Goal: Task Accomplishment & Management: Use online tool/utility

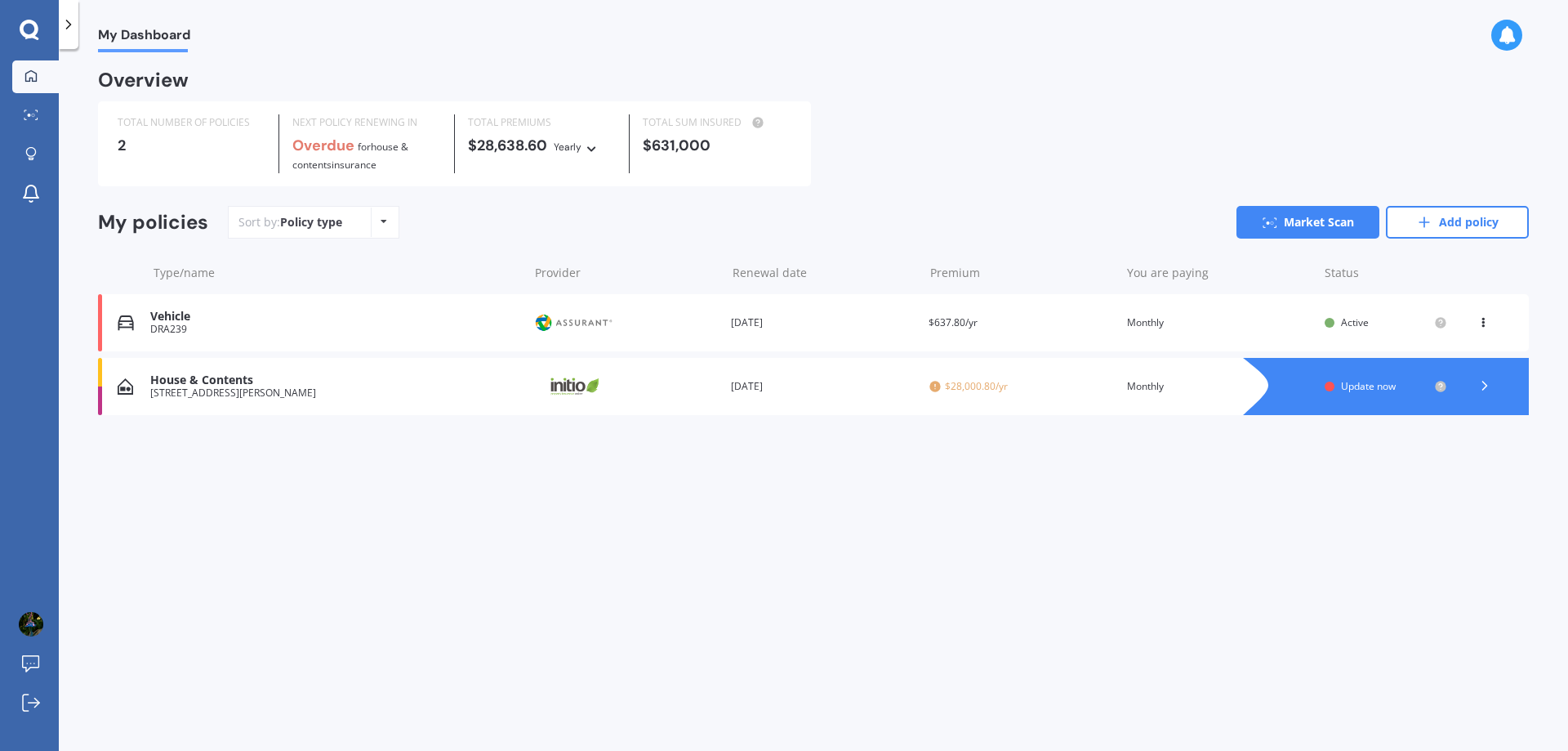
click at [1481, 385] on icon at bounding box center [1484, 385] width 16 height 16
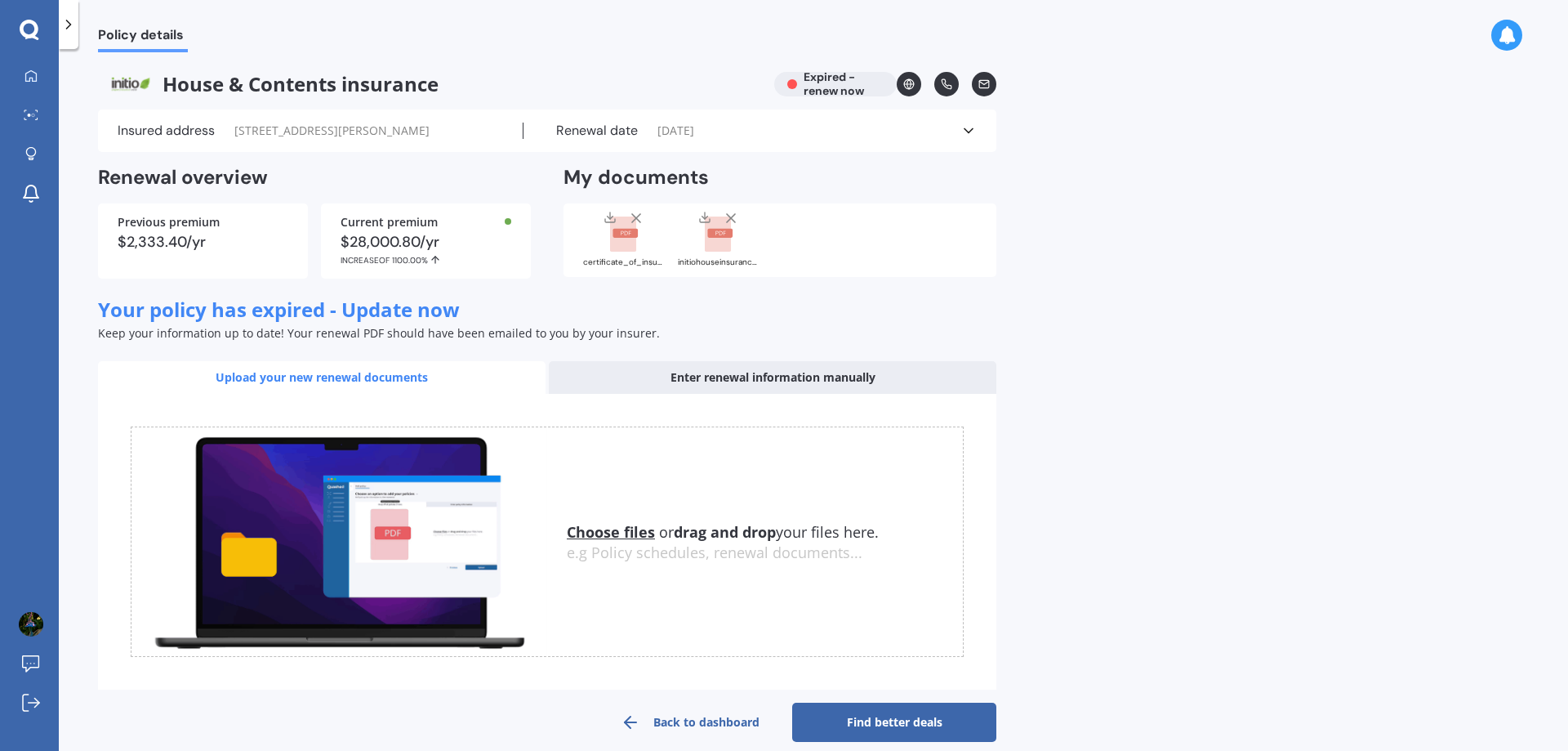
scroll to position [21, 0]
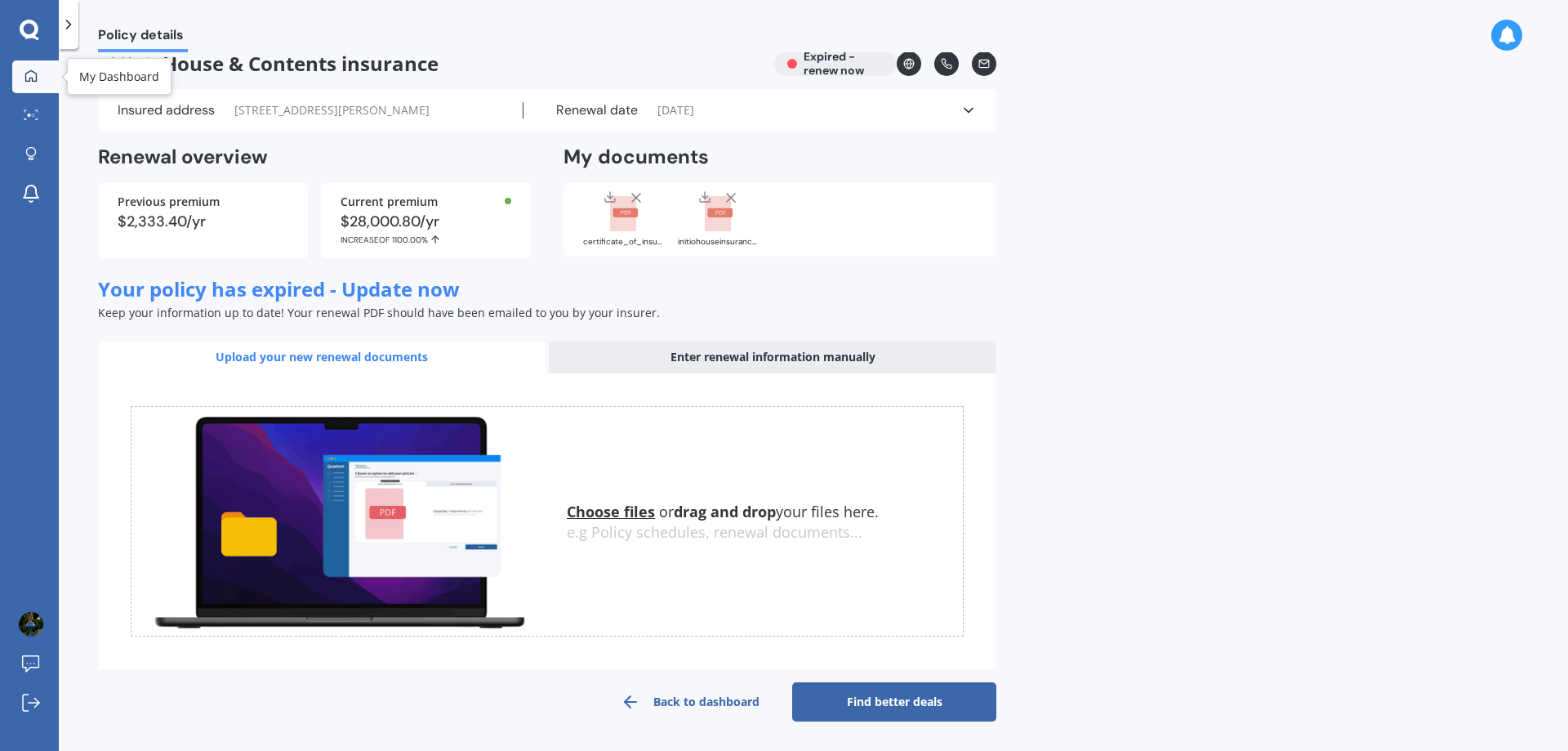
click at [38, 73] on div at bounding box center [31, 77] width 24 height 15
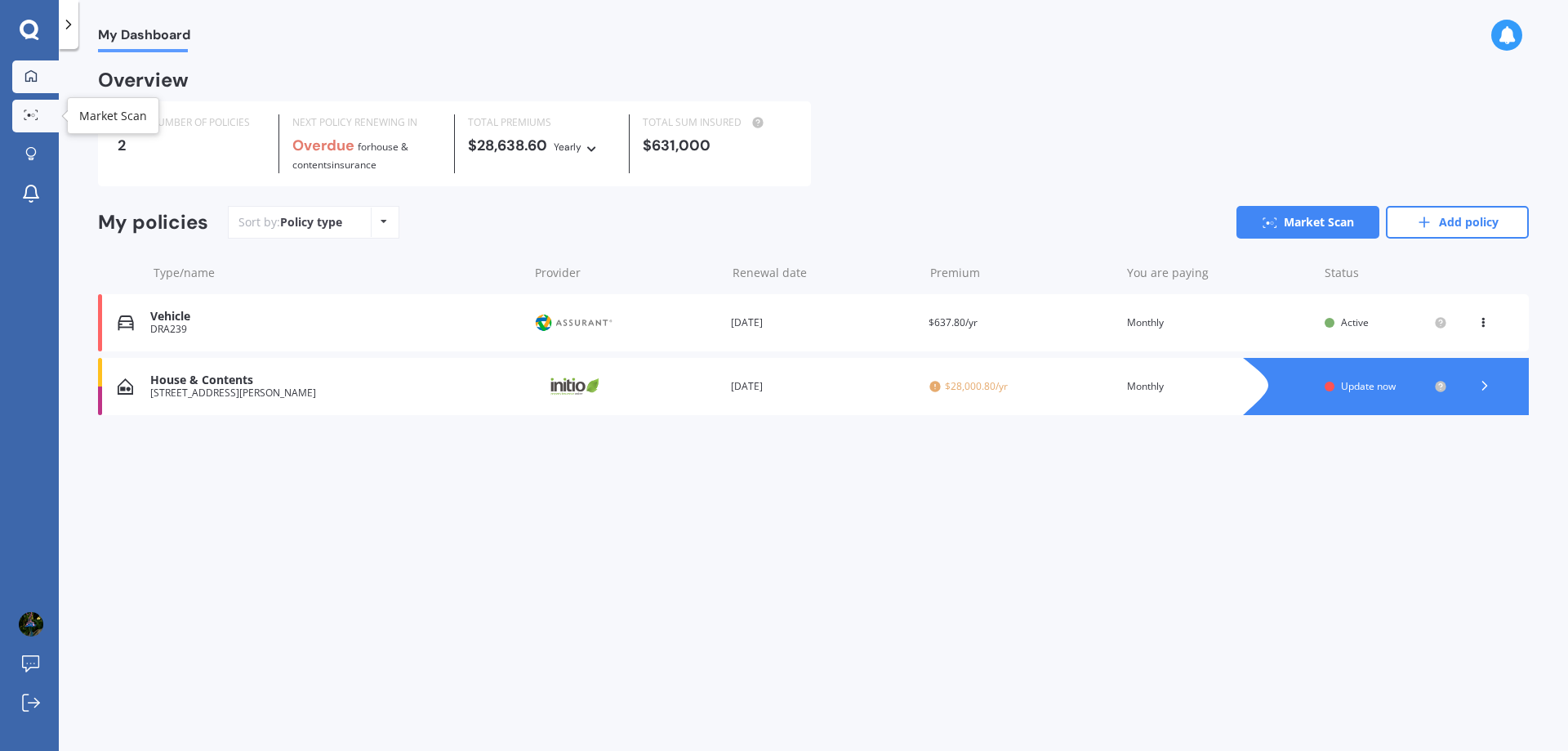
click at [20, 107] on link "Market Scan" at bounding box center [35, 116] width 46 height 33
